Goal: Information Seeking & Learning: Learn about a topic

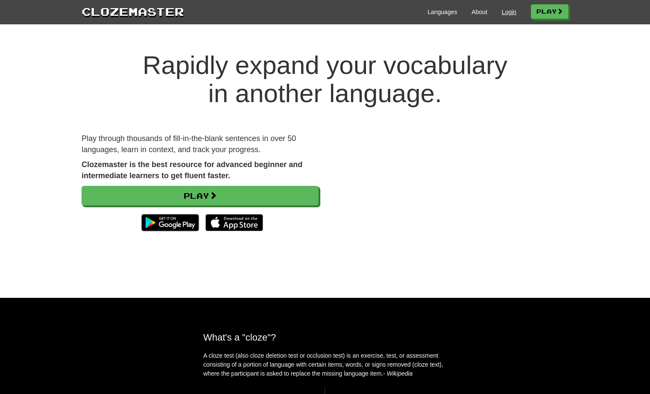
click at [507, 10] on link "Login" at bounding box center [509, 12] width 15 height 9
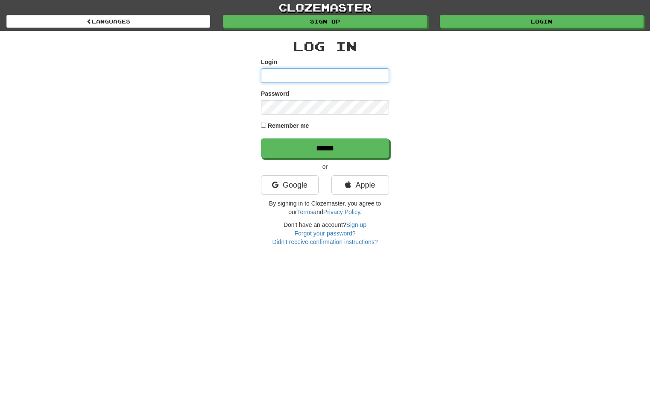
type input "*********"
click at [325, 148] on input "******" at bounding box center [325, 148] width 128 height 20
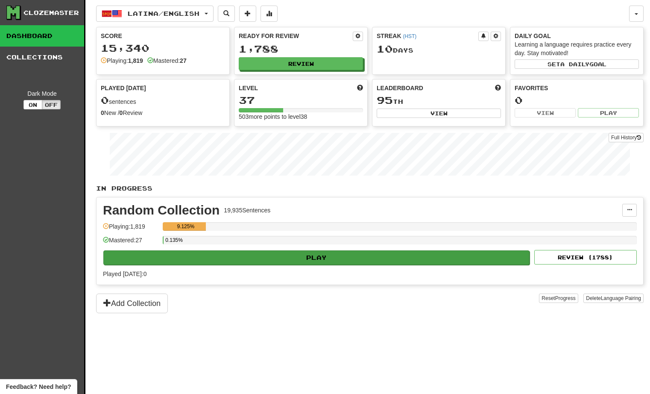
click at [251, 257] on button "Play" at bounding box center [316, 257] width 426 height 15
select select "**"
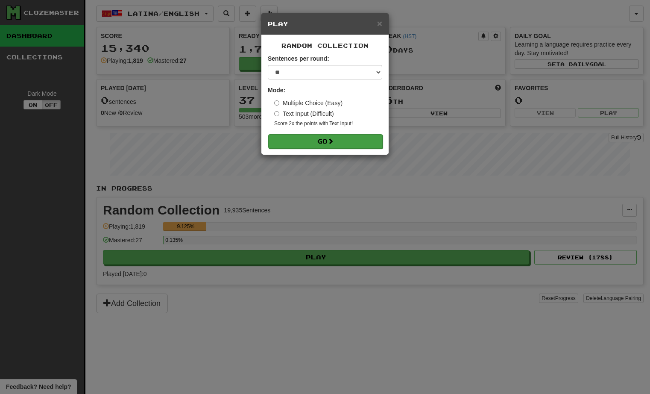
click at [322, 135] on button "Go" at bounding box center [325, 141] width 115 height 15
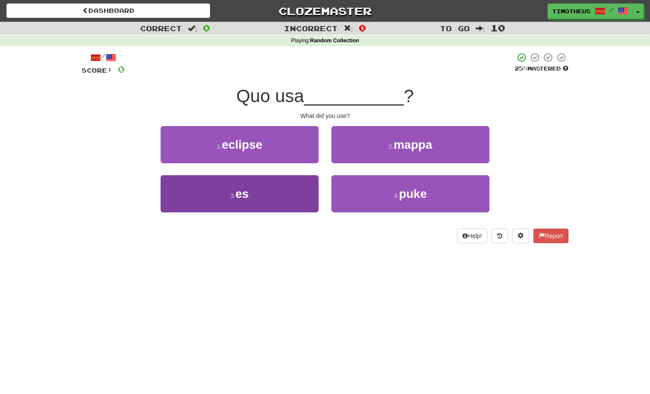
click at [293, 201] on button "3 . es" at bounding box center [240, 193] width 158 height 37
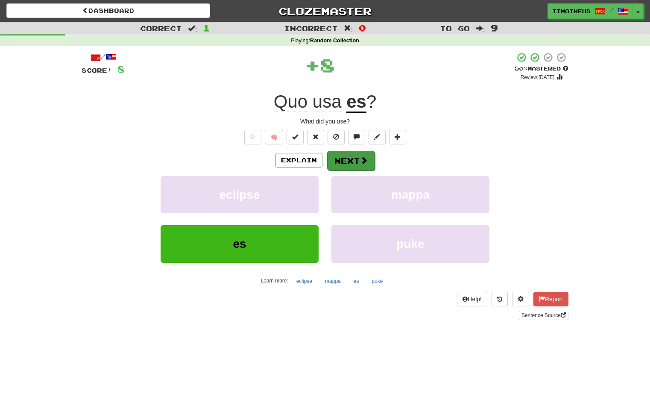
click at [345, 155] on button "Next" at bounding box center [351, 161] width 48 height 20
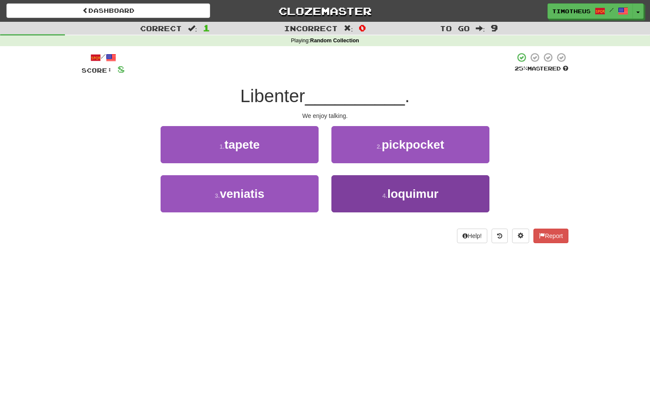
click at [350, 205] on button "4 . loquimur" at bounding box center [411, 193] width 158 height 37
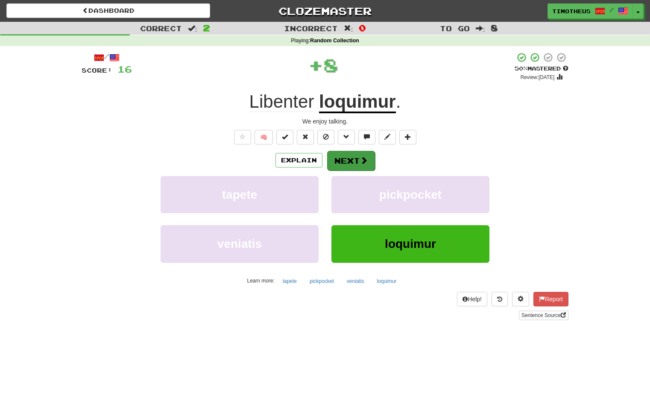
click at [337, 156] on button "Next" at bounding box center [351, 161] width 48 height 20
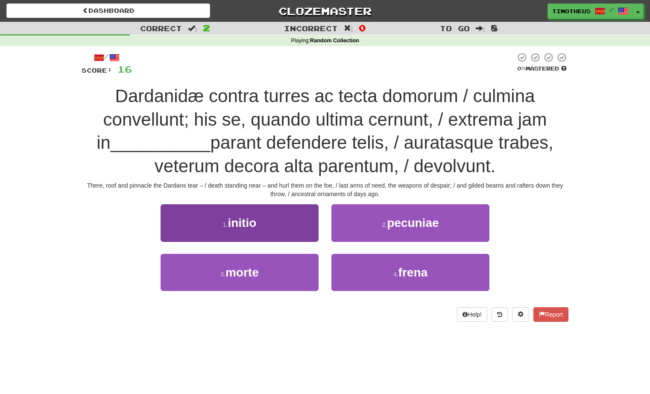
click at [291, 223] on button "1 . initio" at bounding box center [240, 222] width 158 height 37
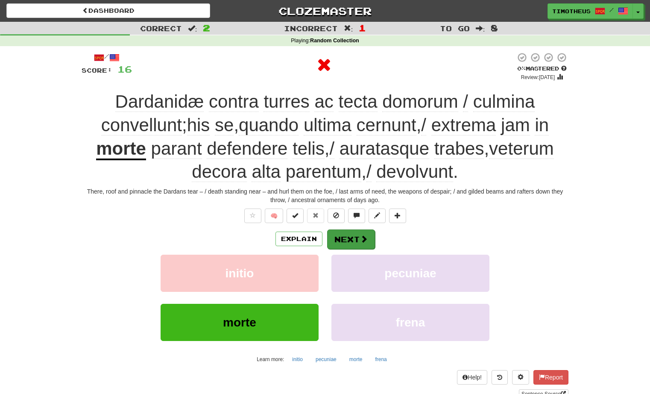
click at [343, 232] on button "Next" at bounding box center [351, 239] width 48 height 20
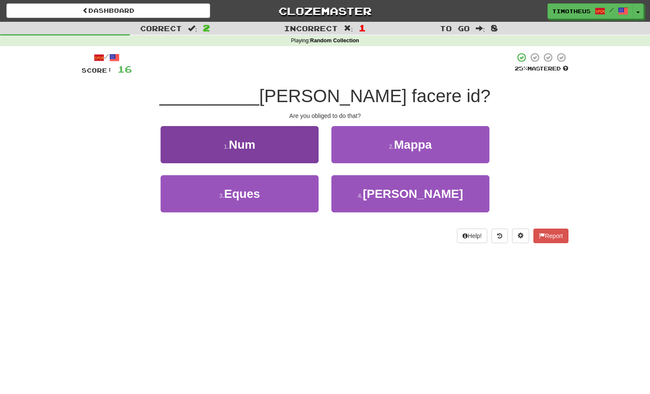
click at [280, 149] on button "1 . Num" at bounding box center [240, 144] width 158 height 37
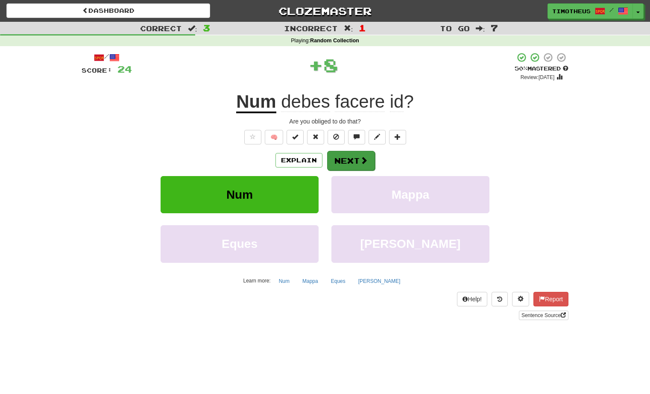
click at [346, 158] on button "Next" at bounding box center [351, 161] width 48 height 20
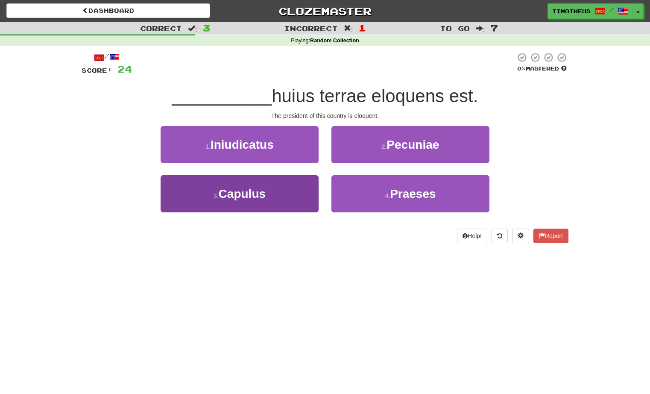
click at [302, 191] on button "3 . Capulus" at bounding box center [240, 193] width 158 height 37
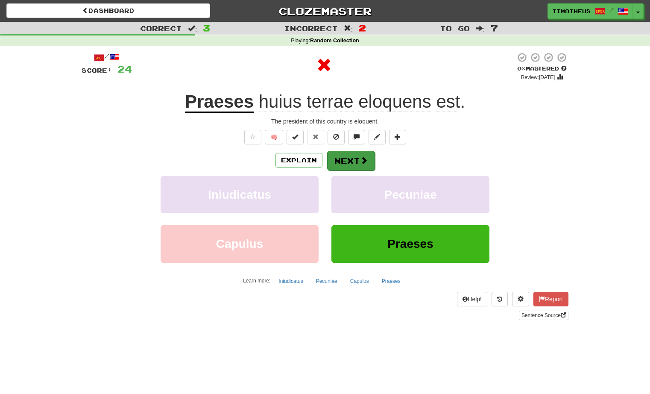
click at [352, 159] on button "Next" at bounding box center [351, 161] width 48 height 20
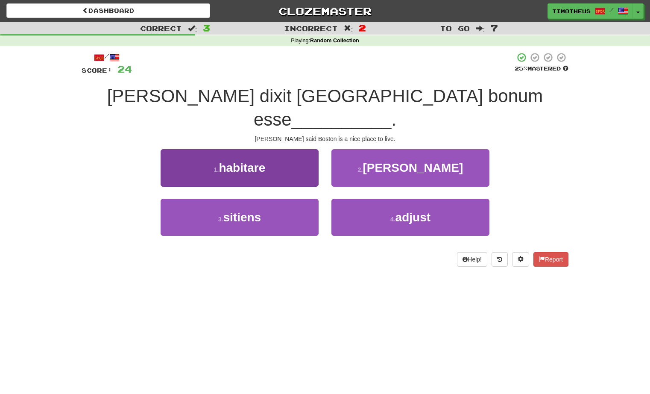
click at [294, 153] on button "1 . habitare" at bounding box center [240, 167] width 158 height 37
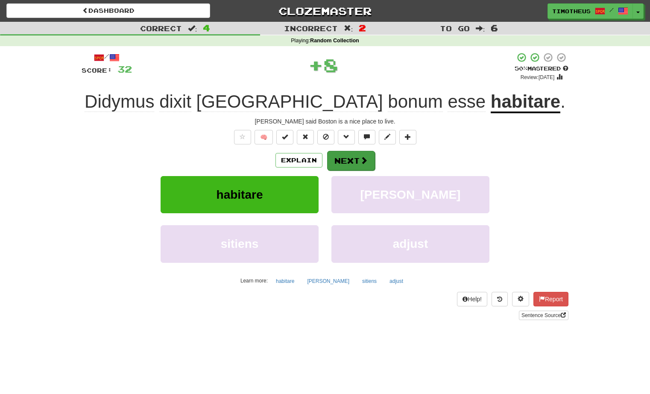
click at [361, 156] on span at bounding box center [364, 160] width 8 height 8
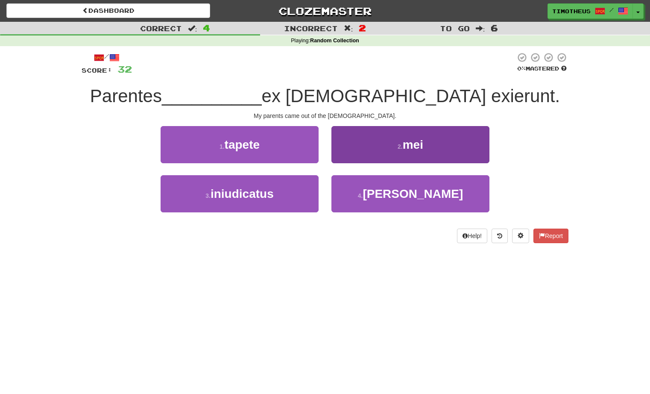
click at [361, 154] on button "2 . mei" at bounding box center [411, 144] width 158 height 37
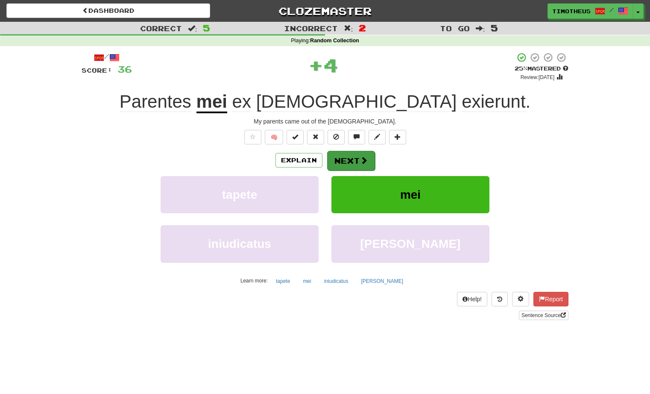
click at [361, 160] on span at bounding box center [364, 160] width 8 height 8
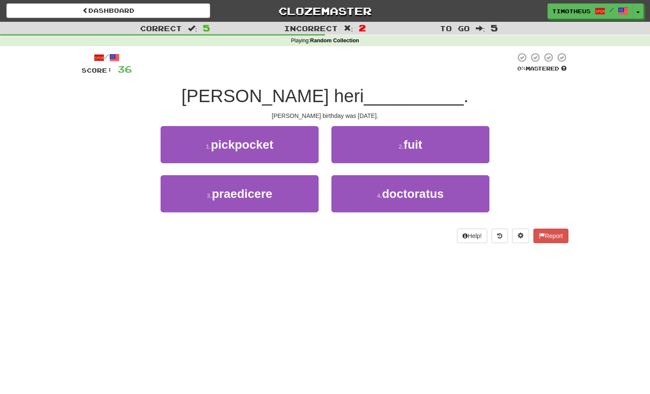
click at [361, 160] on button "2 . fuit" at bounding box center [411, 144] width 158 height 37
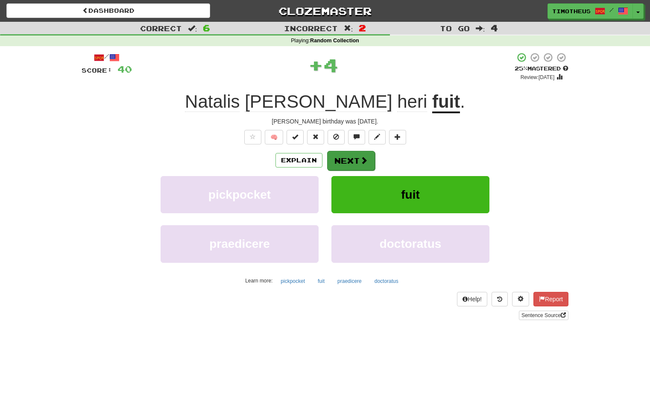
click at [359, 164] on button "Next" at bounding box center [351, 161] width 48 height 20
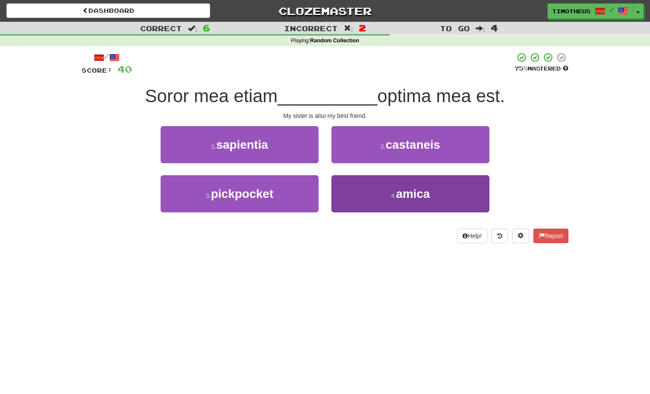
click at [359, 188] on button "4 . amica" at bounding box center [411, 193] width 158 height 37
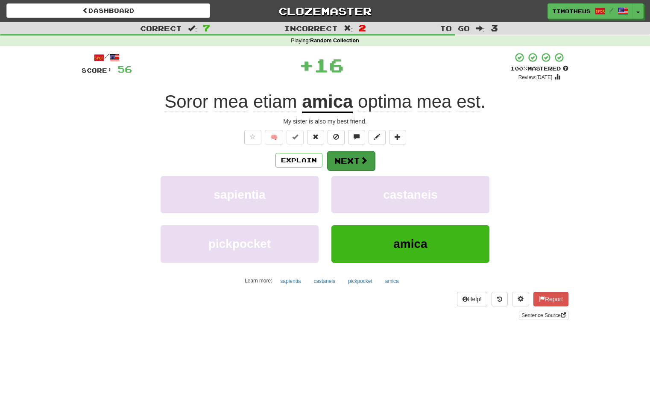
click at [344, 154] on button "Next" at bounding box center [351, 161] width 48 height 20
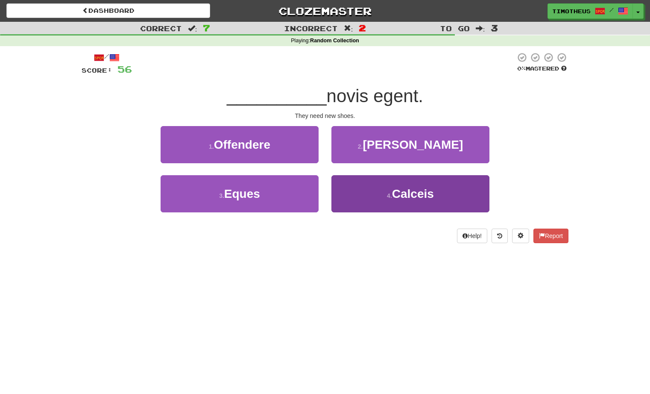
click at [346, 188] on button "4 . Calceis" at bounding box center [411, 193] width 158 height 37
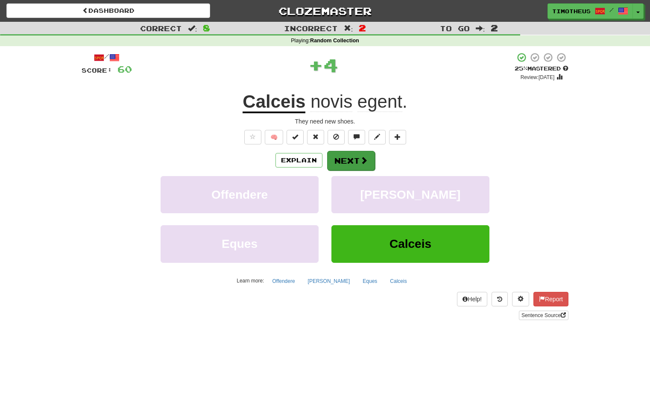
click at [339, 157] on button "Next" at bounding box center [351, 161] width 48 height 20
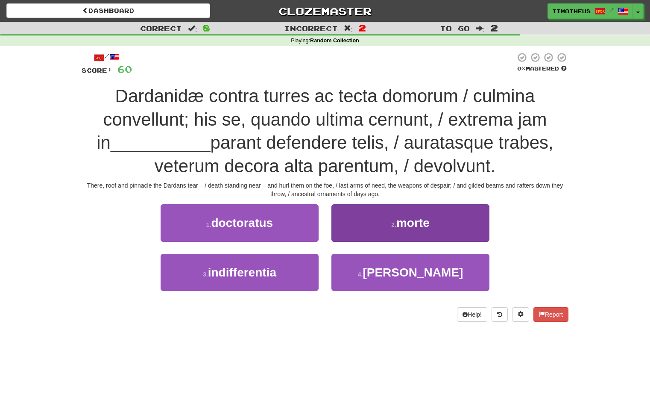
click at [355, 224] on button "2 . morte" at bounding box center [411, 222] width 158 height 37
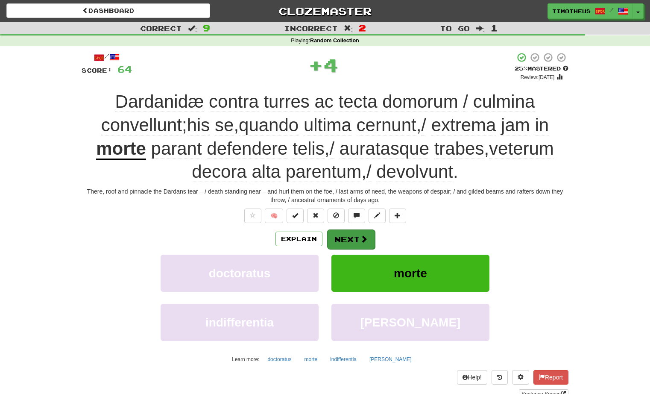
click at [353, 237] on button "Next" at bounding box center [351, 239] width 48 height 20
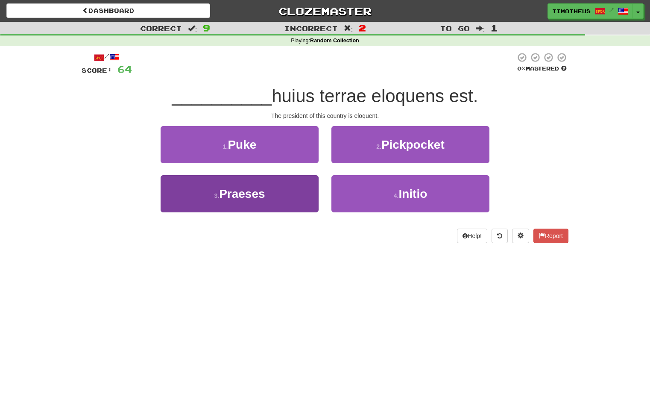
click at [289, 191] on button "3 . Praeses" at bounding box center [240, 193] width 158 height 37
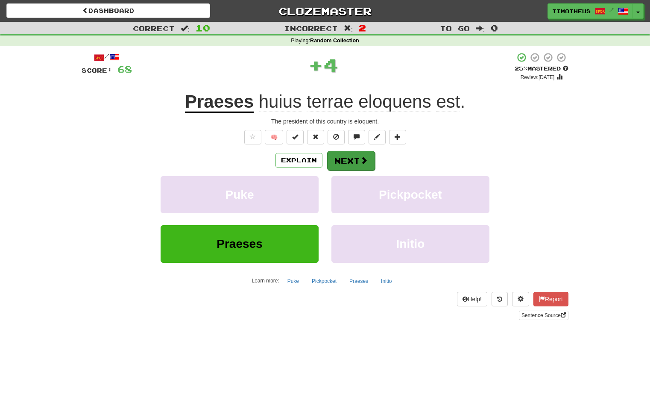
click at [344, 159] on button "Next" at bounding box center [351, 161] width 48 height 20
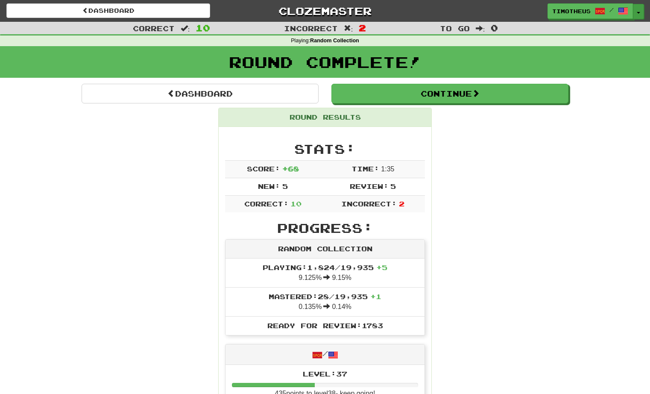
click at [640, 12] on span "button" at bounding box center [638, 13] width 3 height 2
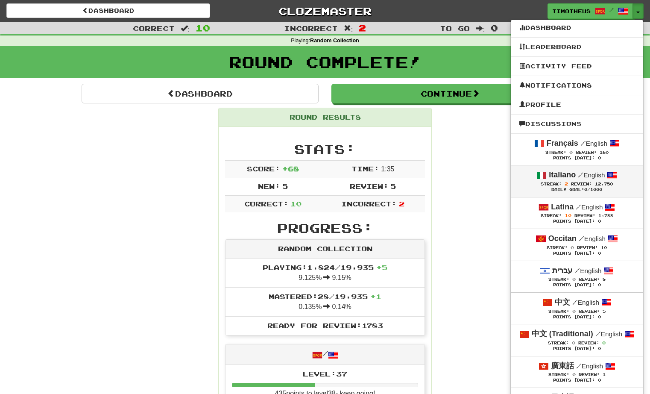
click at [545, 180] on span at bounding box center [542, 175] width 10 height 10
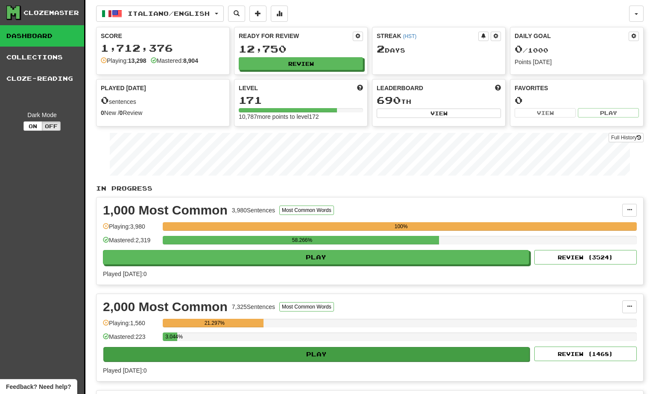
click at [297, 346] on div "3.044%" at bounding box center [400, 339] width 474 height 14
click at [296, 357] on button "Play" at bounding box center [316, 354] width 426 height 15
select select "**"
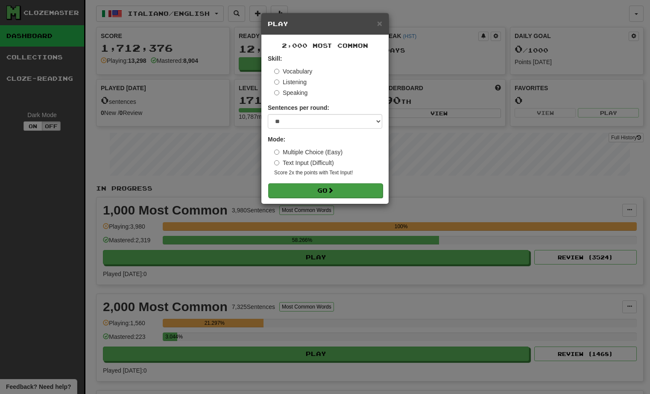
click at [338, 190] on button "Go" at bounding box center [325, 190] width 115 height 15
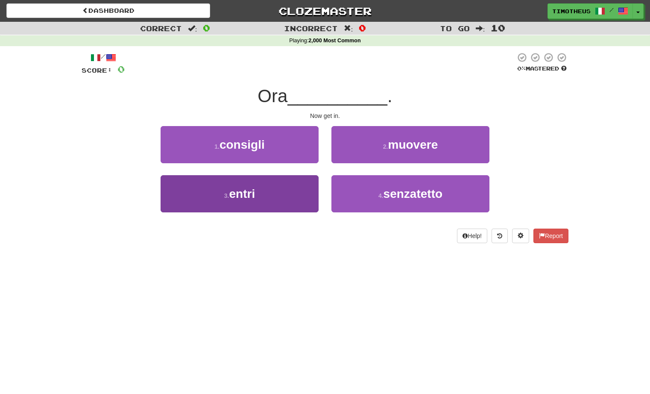
click at [294, 199] on button "3 . entri" at bounding box center [240, 193] width 158 height 37
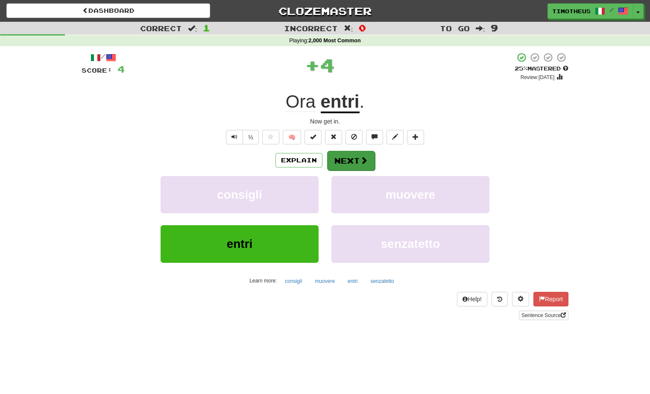
click at [340, 160] on button "Next" at bounding box center [351, 161] width 48 height 20
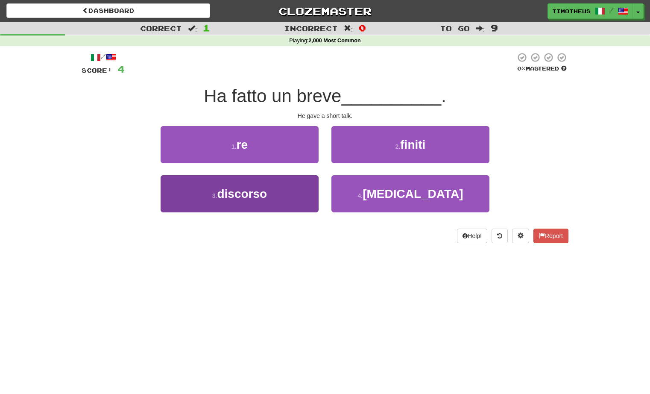
click at [285, 208] on button "3 . discorso" at bounding box center [240, 193] width 158 height 37
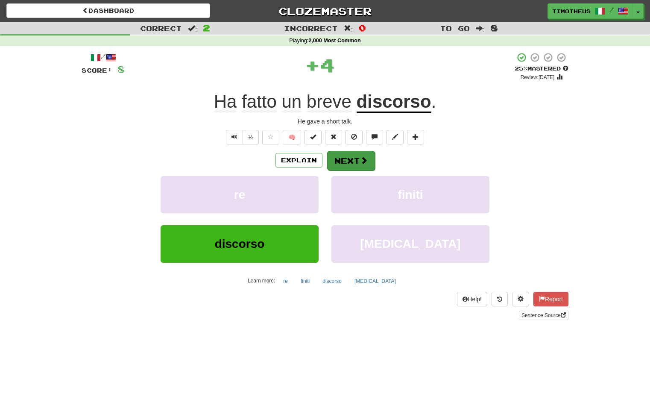
click at [341, 164] on button "Next" at bounding box center [351, 161] width 48 height 20
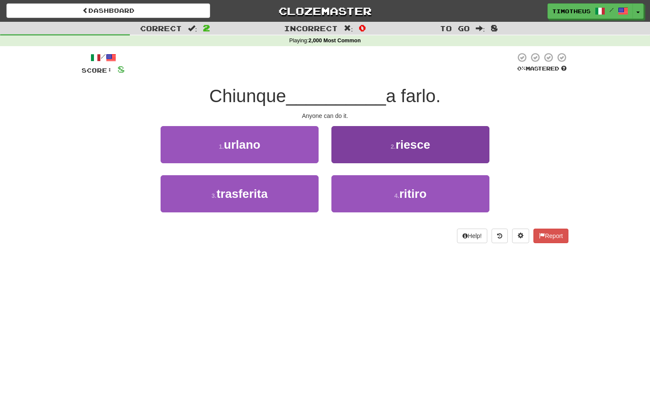
click at [350, 149] on button "2 . riesce" at bounding box center [411, 144] width 158 height 37
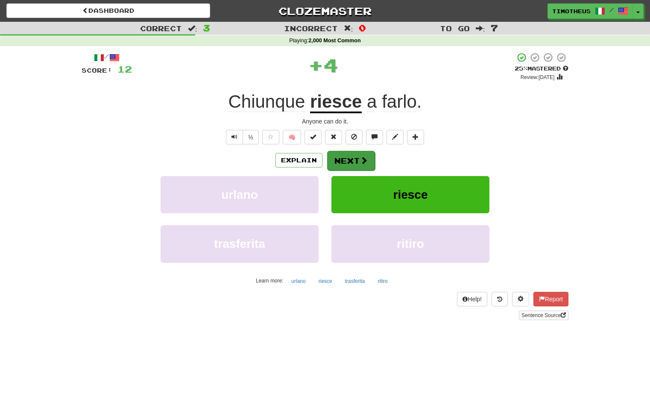
click at [349, 159] on button "Next" at bounding box center [351, 161] width 48 height 20
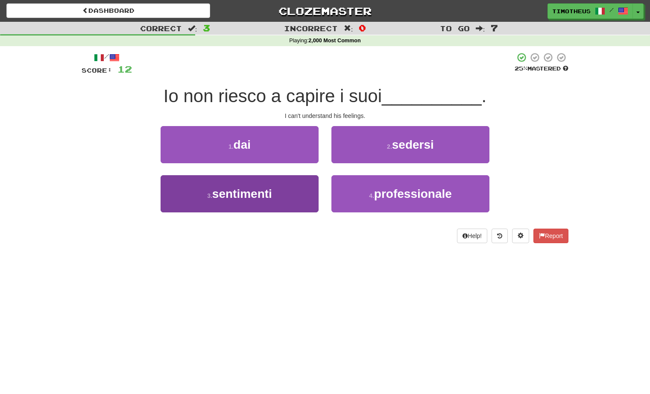
click at [300, 183] on button "3 . sentimenti" at bounding box center [240, 193] width 158 height 37
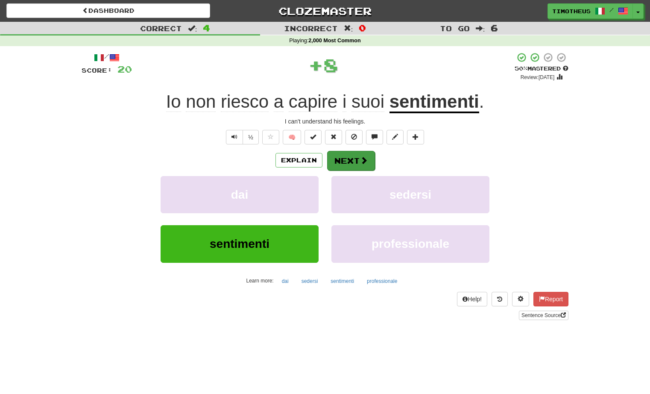
click at [339, 157] on button "Next" at bounding box center [351, 161] width 48 height 20
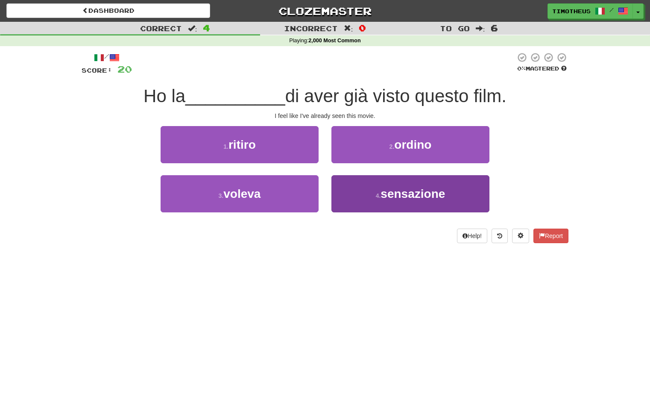
click at [354, 194] on button "4 . sensazione" at bounding box center [411, 193] width 158 height 37
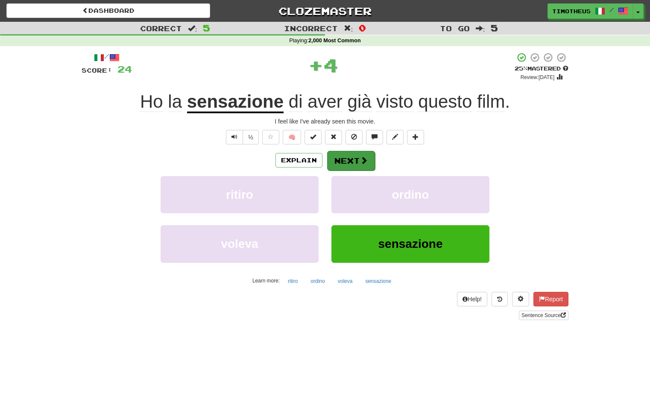
click at [344, 159] on button "Next" at bounding box center [351, 161] width 48 height 20
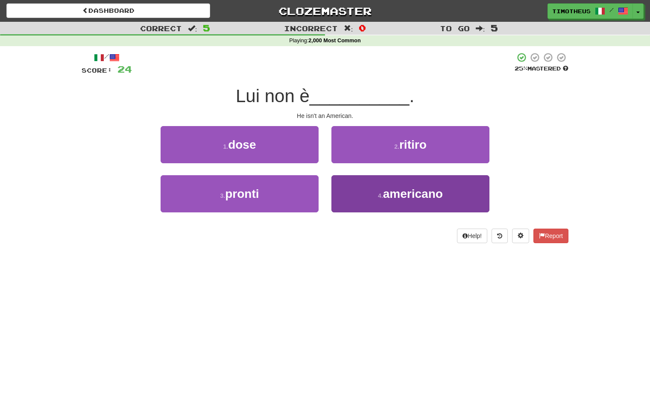
click at [344, 185] on button "4 . americano" at bounding box center [411, 193] width 158 height 37
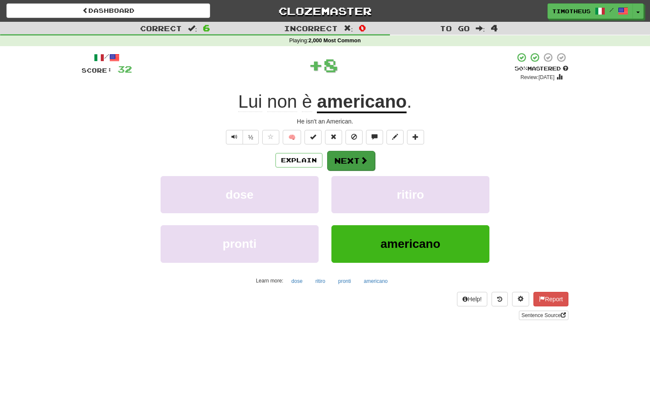
click at [338, 157] on button "Next" at bounding box center [351, 161] width 48 height 20
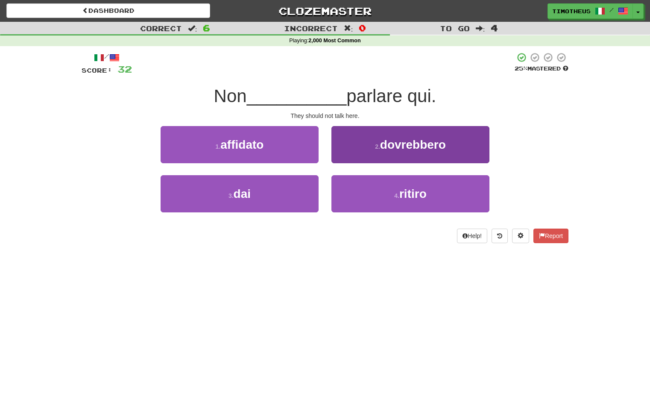
click at [352, 151] on button "2 . dovrebbero" at bounding box center [411, 144] width 158 height 37
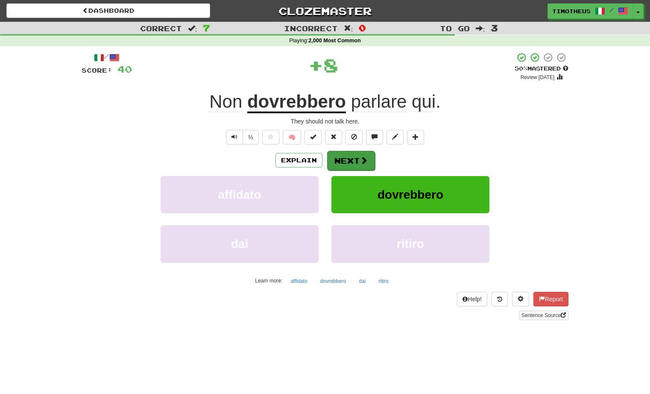
click at [353, 159] on button "Next" at bounding box center [351, 161] width 48 height 20
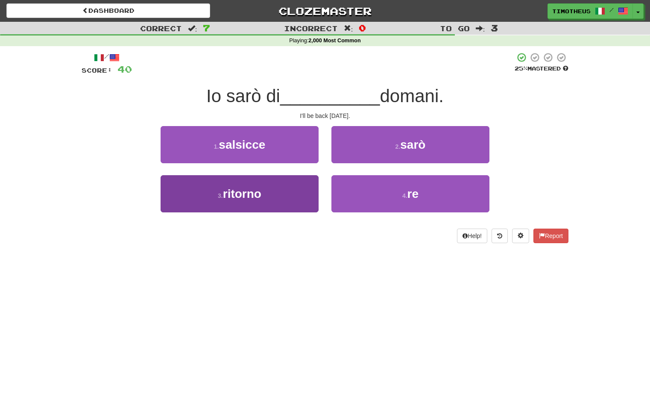
click at [316, 191] on button "3 . ritorno" at bounding box center [240, 193] width 158 height 37
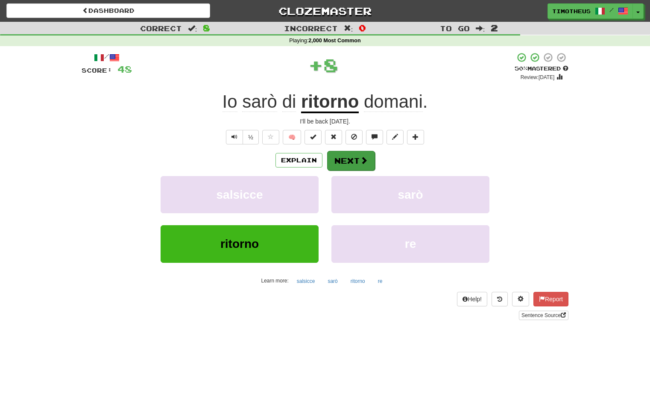
click at [350, 159] on button "Next" at bounding box center [351, 161] width 48 height 20
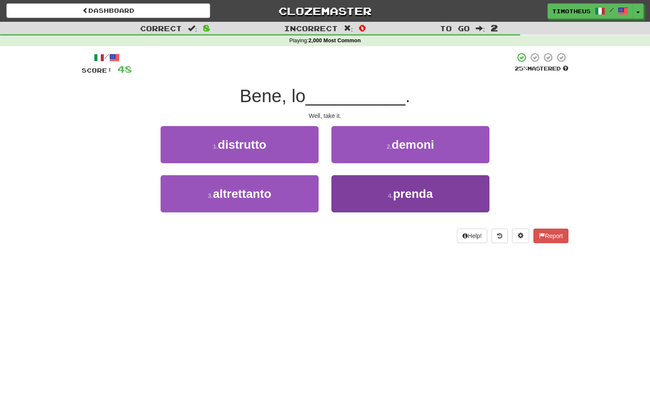
click at [350, 188] on button "4 . prenda" at bounding box center [411, 193] width 158 height 37
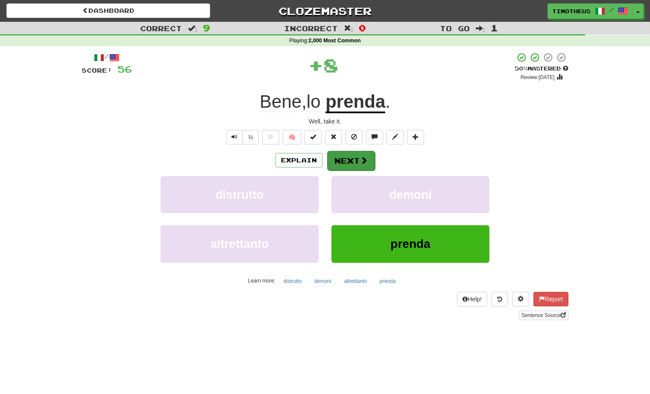
click at [339, 158] on button "Next" at bounding box center [351, 161] width 48 height 20
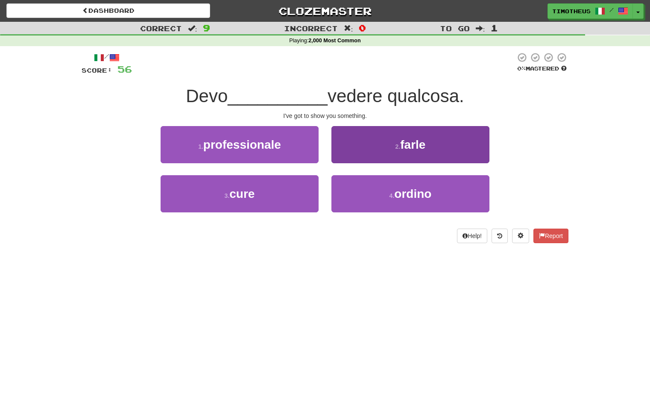
click at [346, 154] on button "2 . farle" at bounding box center [411, 144] width 158 height 37
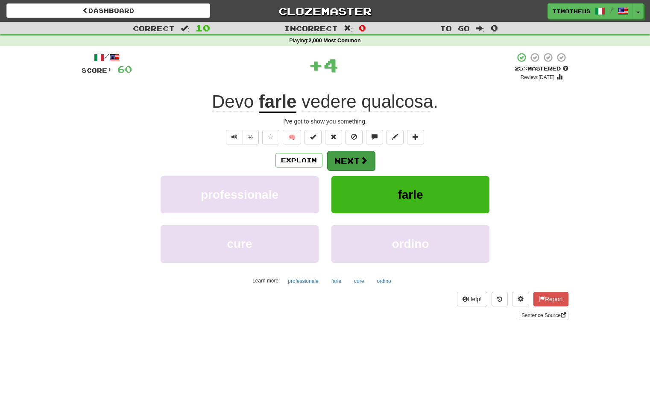
click at [346, 159] on button "Next" at bounding box center [351, 161] width 48 height 20
